Goal: Information Seeking & Learning: Understand process/instructions

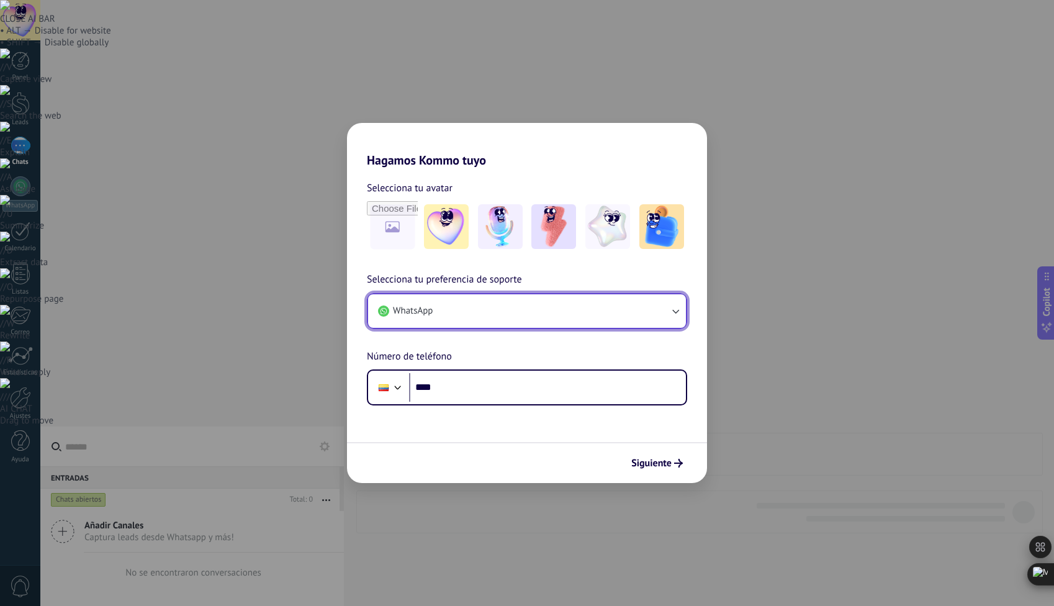
click at [663, 308] on button "WhatsApp" at bounding box center [527, 311] width 318 height 34
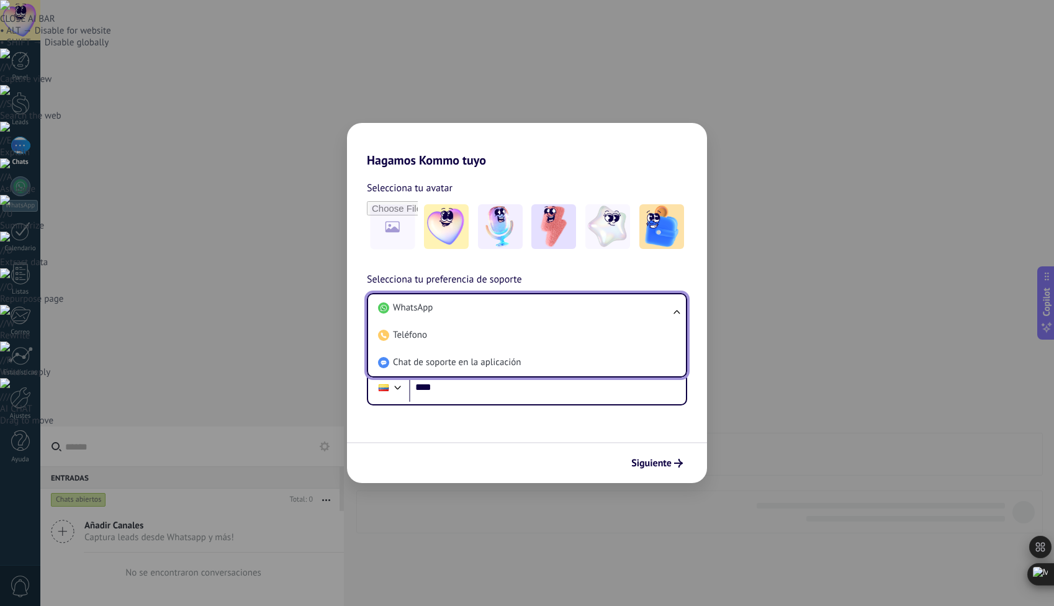
click at [663, 308] on li "WhatsApp" at bounding box center [524, 307] width 303 height 27
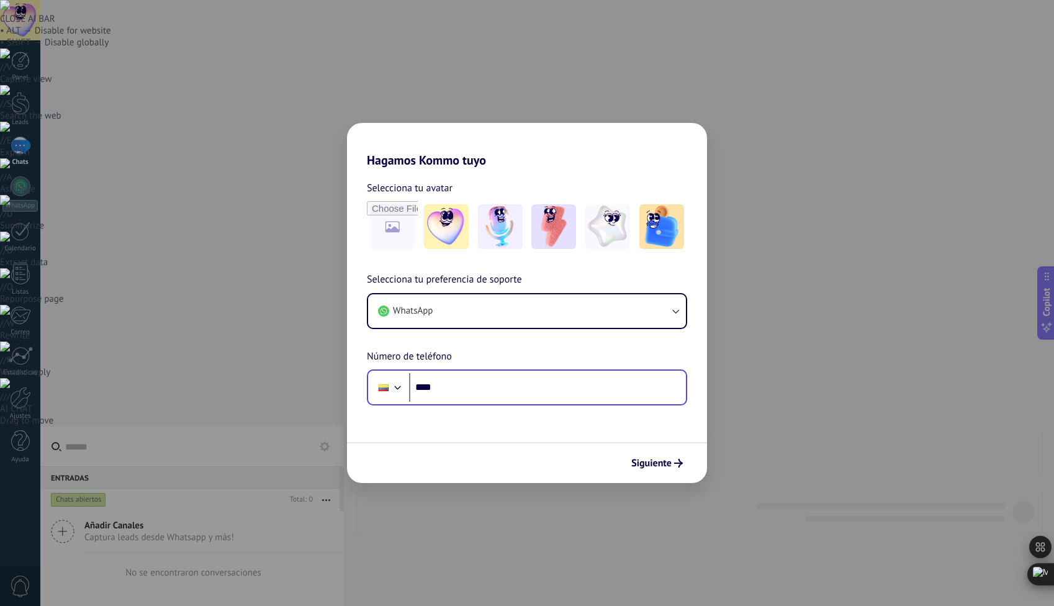
click at [489, 402] on div "Phone ****" at bounding box center [527, 387] width 320 height 36
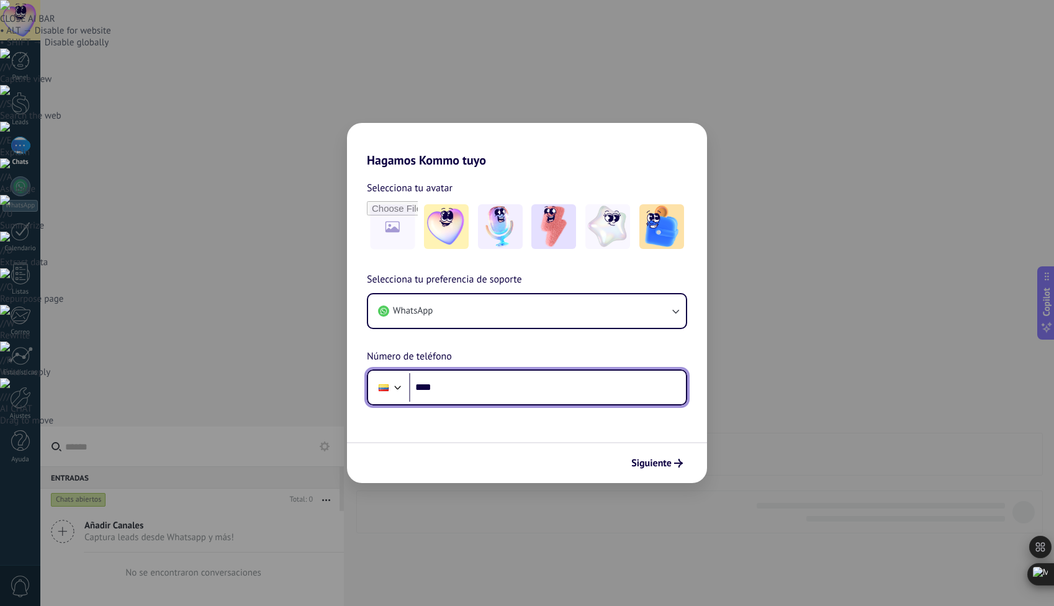
click at [489, 395] on input "****" at bounding box center [547, 387] width 277 height 29
type input "**********"
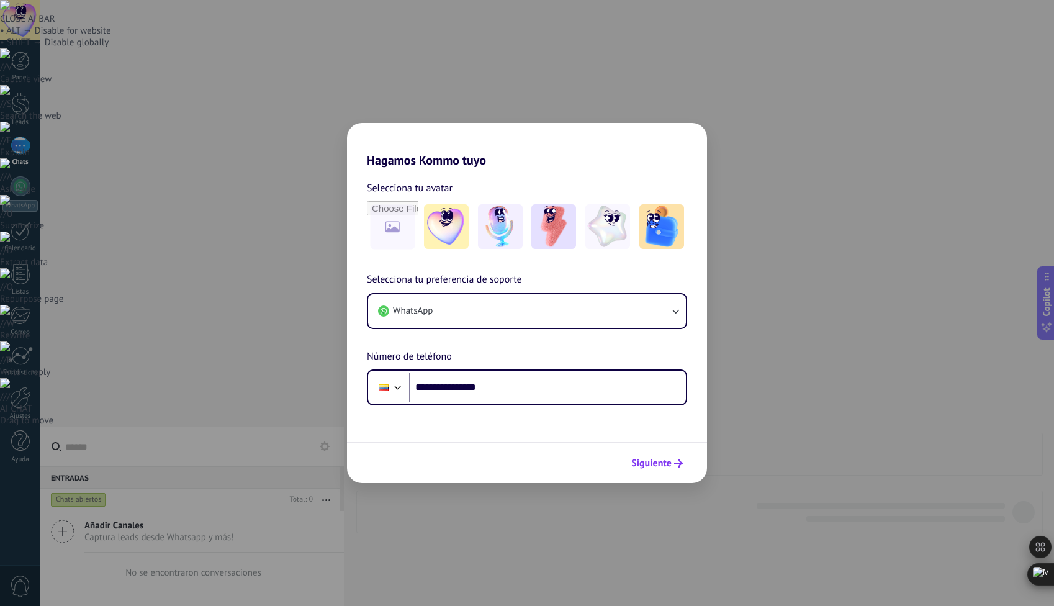
click at [639, 463] on span "Siguiente" at bounding box center [651, 463] width 40 height 9
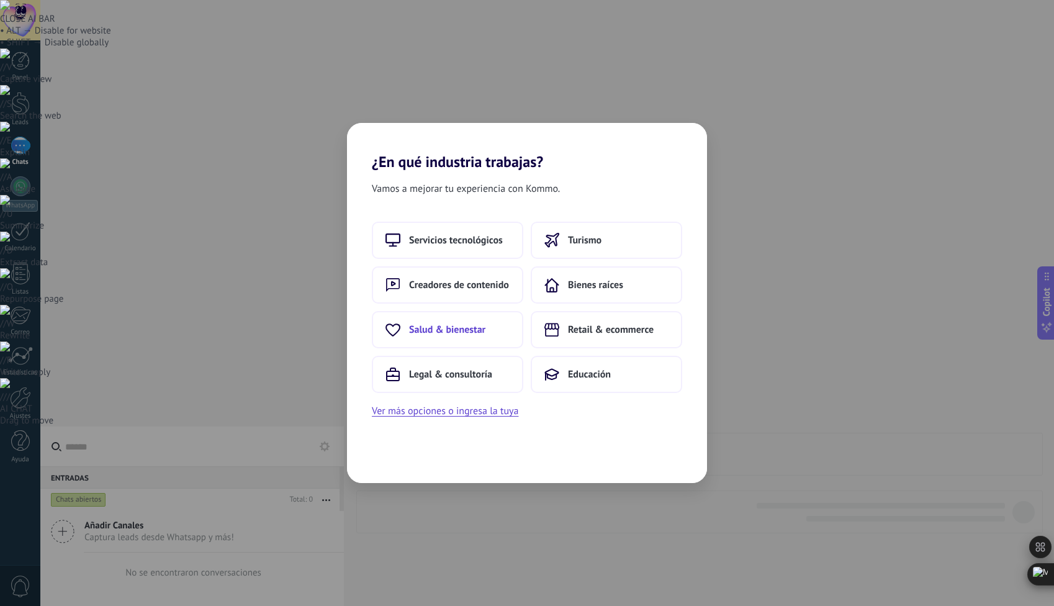
drag, startPoint x: 561, startPoint y: 378, endPoint x: 486, endPoint y: 337, distance: 85.0
click at [486, 337] on div "Servicios tecnológicos Turismo Creadores de contenido Bienes raíces Salud & bie…" at bounding box center [527, 307] width 310 height 171
click at [486, 337] on button "Salud & bienestar" at bounding box center [447, 329] width 151 height 37
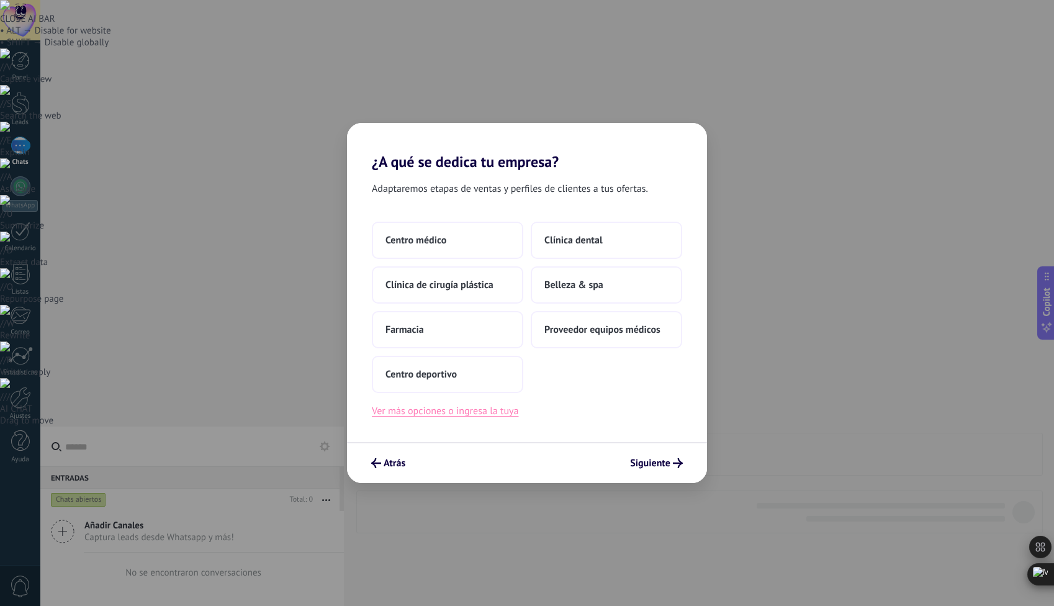
click at [447, 408] on button "Ver más opciones o ingresa la tuya" at bounding box center [445, 411] width 147 height 16
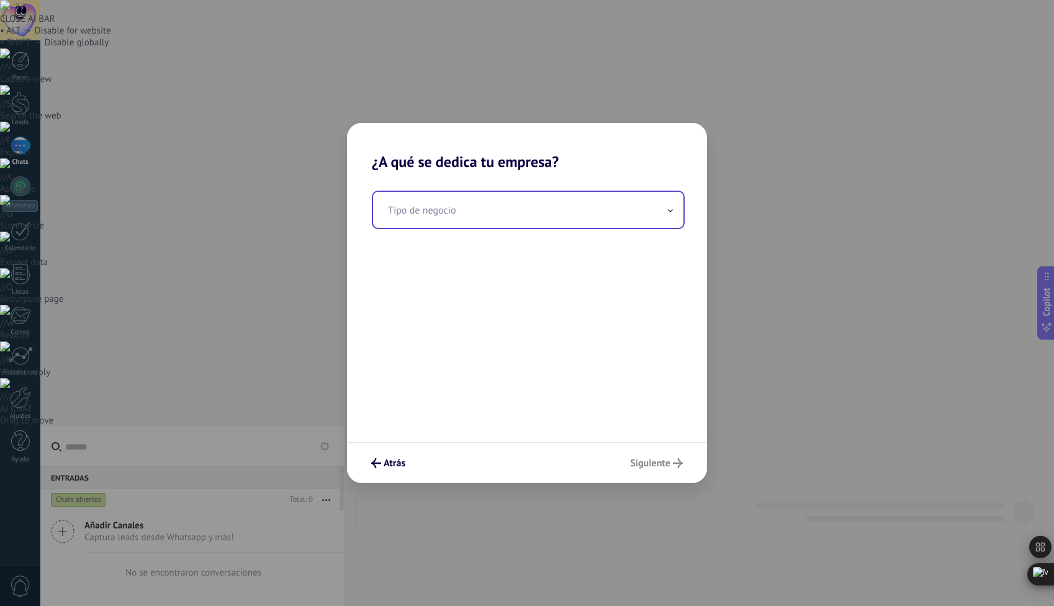
click at [530, 217] on input "text" at bounding box center [528, 210] width 310 height 36
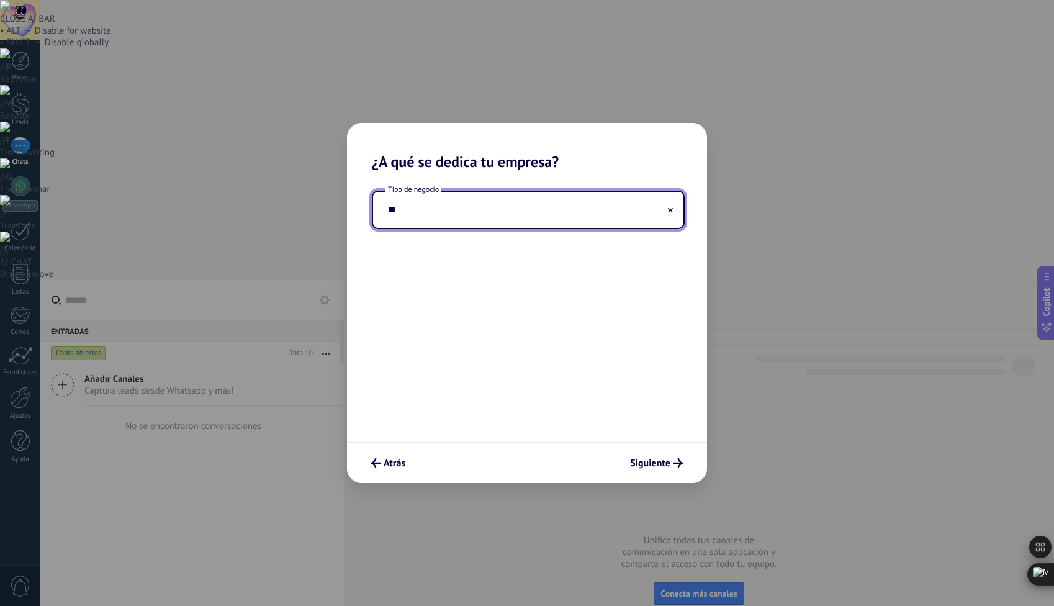
type input "*"
type input "**"
click at [376, 458] on icon "submit" at bounding box center [376, 463] width 10 height 10
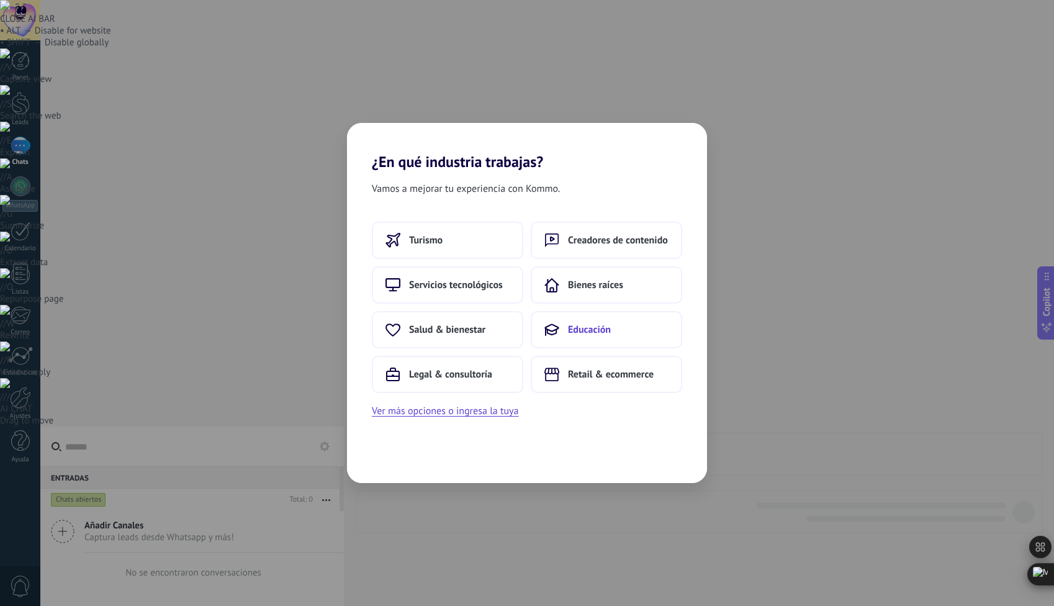
click at [561, 326] on button "Educación" at bounding box center [606, 329] width 151 height 37
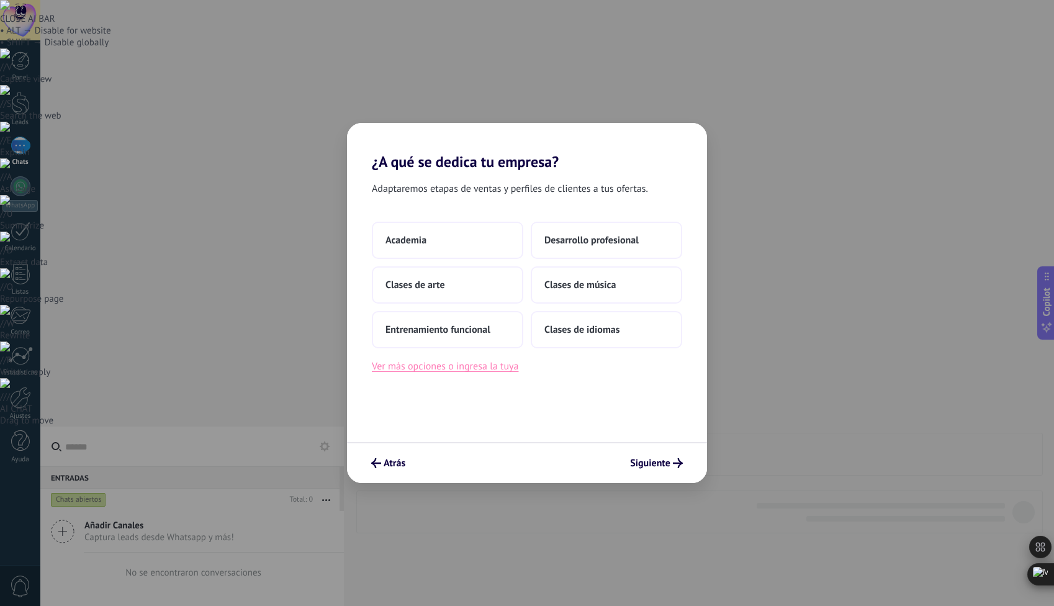
click at [459, 369] on button "Ver más opciones o ingresa la tuya" at bounding box center [445, 366] width 147 height 16
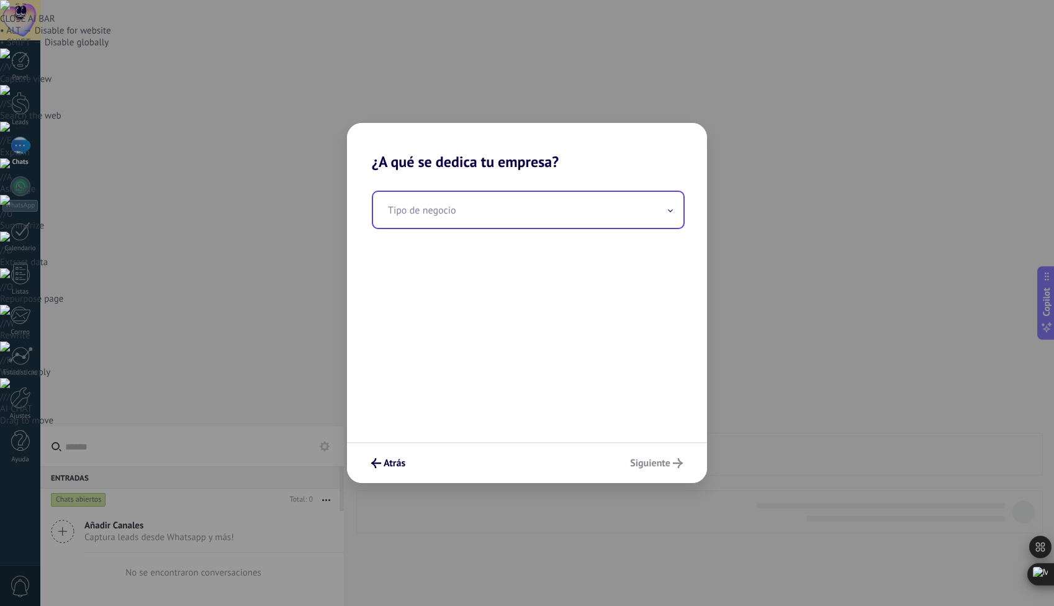
click at [495, 209] on input "text" at bounding box center [528, 210] width 310 height 36
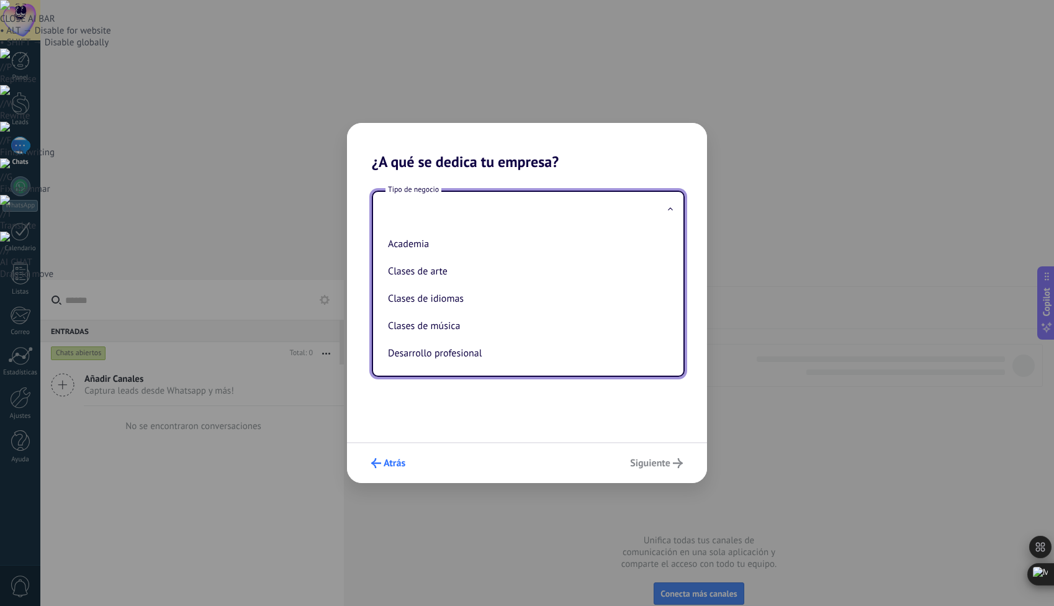
click at [397, 455] on button "Atrás" at bounding box center [388, 463] width 45 height 21
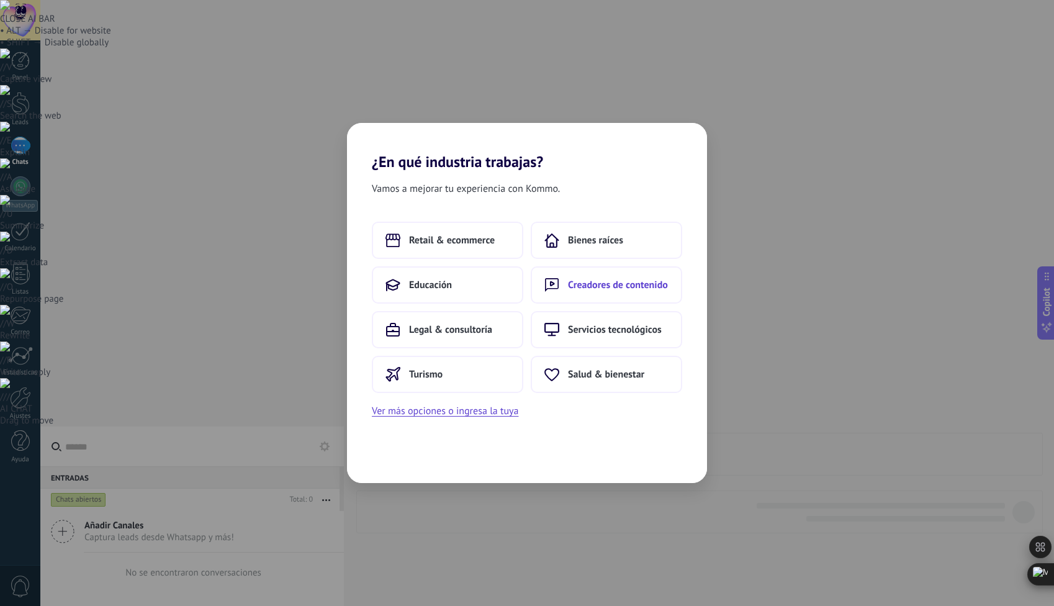
click at [590, 297] on button "Creadores de contenido" at bounding box center [606, 284] width 151 height 37
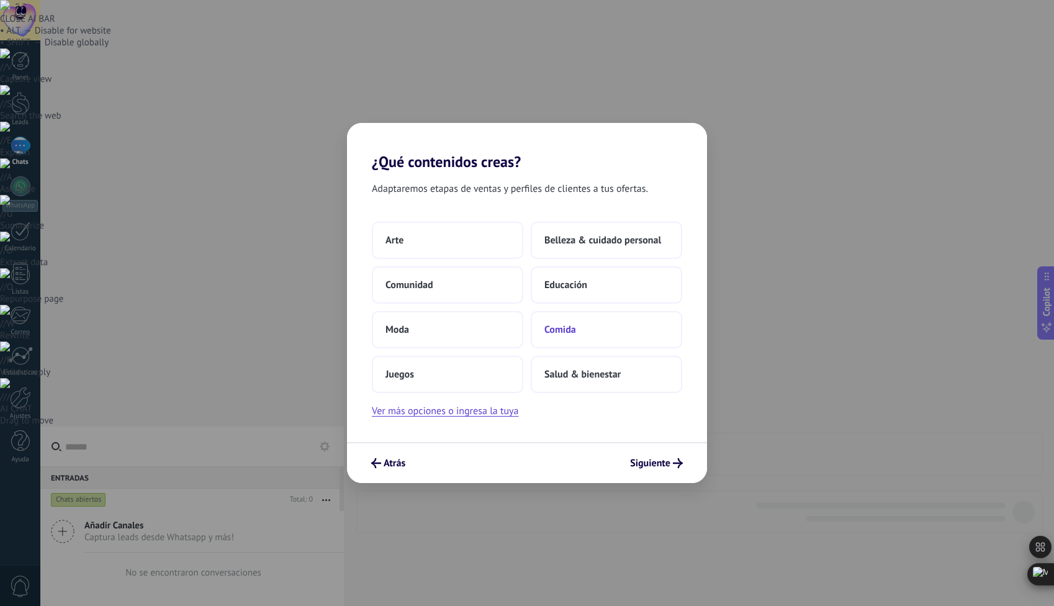
click at [576, 324] on button "Comida" at bounding box center [606, 329] width 151 height 37
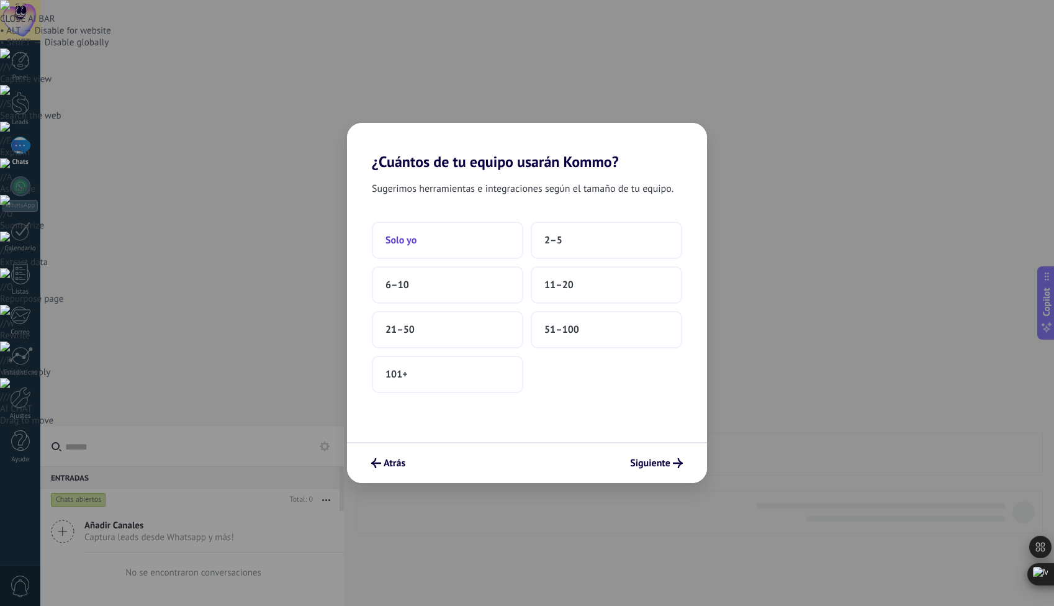
click at [432, 243] on button "Solo yo" at bounding box center [447, 240] width 151 height 37
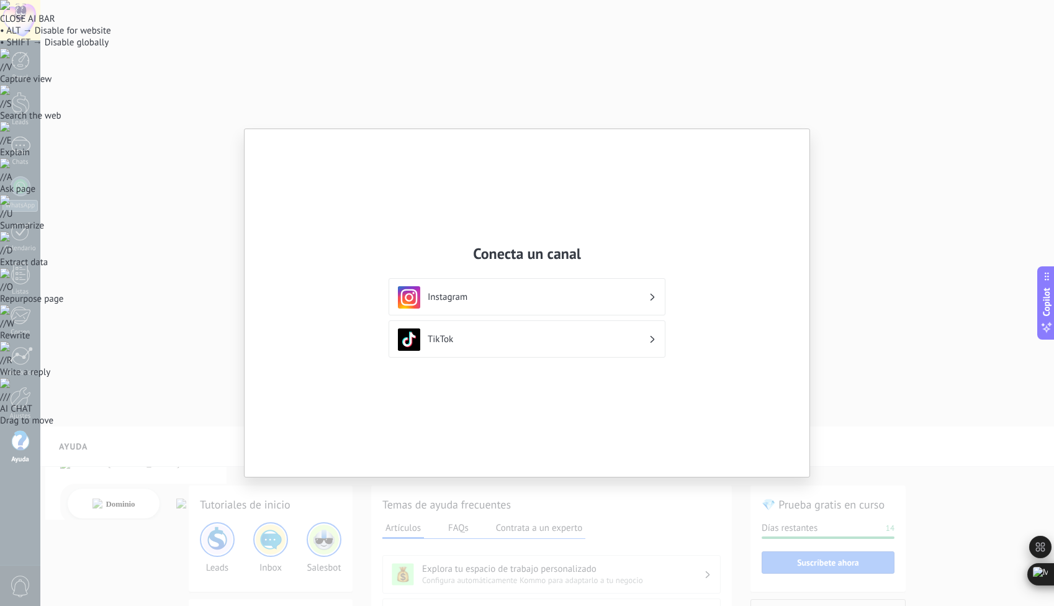
click at [572, 301] on h3 "Instagram" at bounding box center [538, 297] width 221 height 12
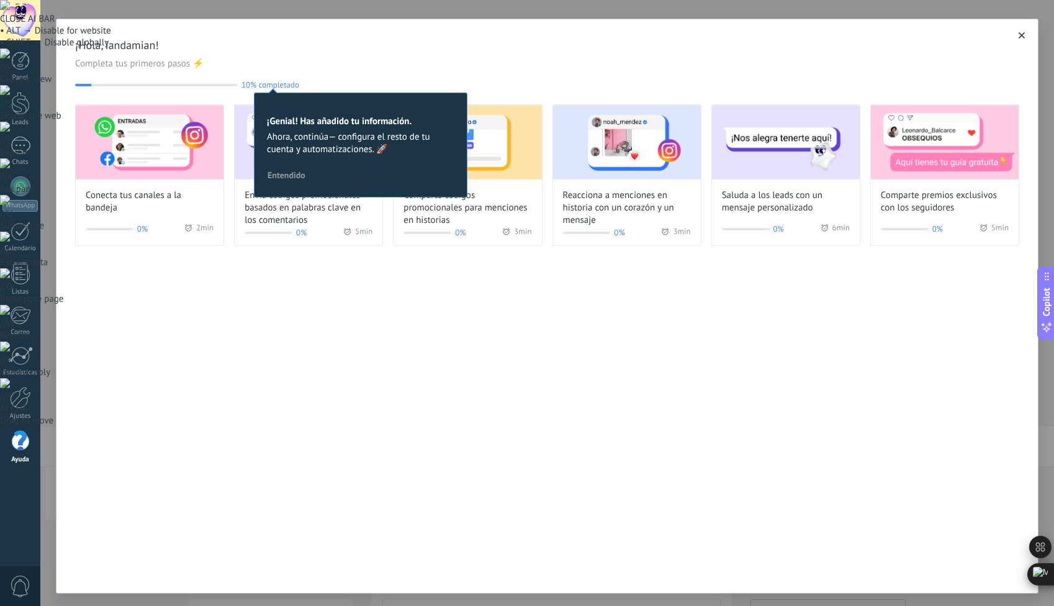
click at [1020, 34] on icon "button" at bounding box center [1022, 35] width 6 height 6
